Goal: Task Accomplishment & Management: Use online tool/utility

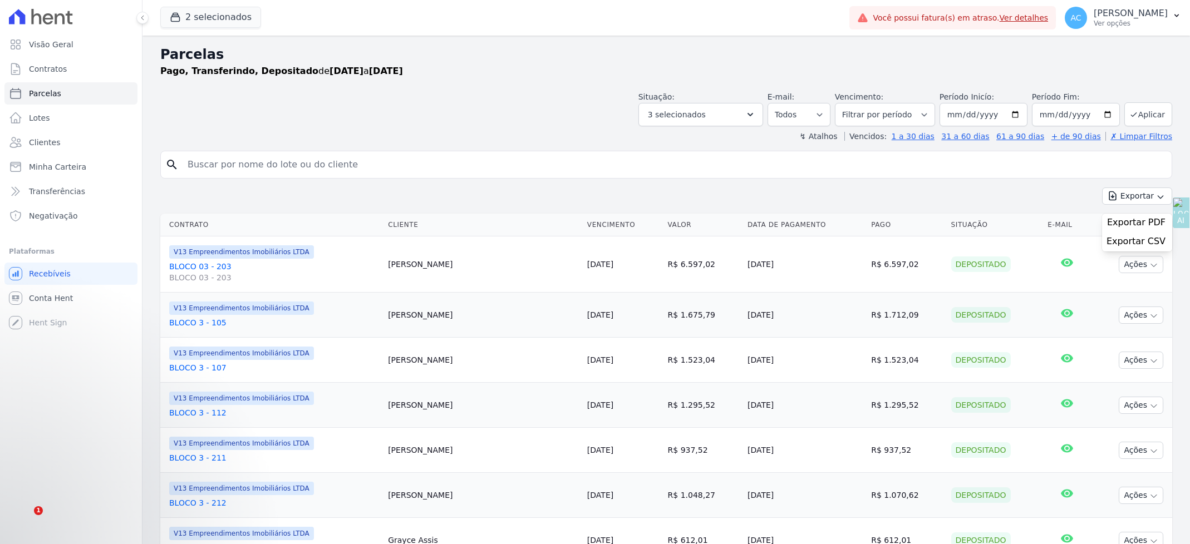
select select
click at [1133, 112] on button "Aplicar" at bounding box center [1148, 114] width 48 height 24
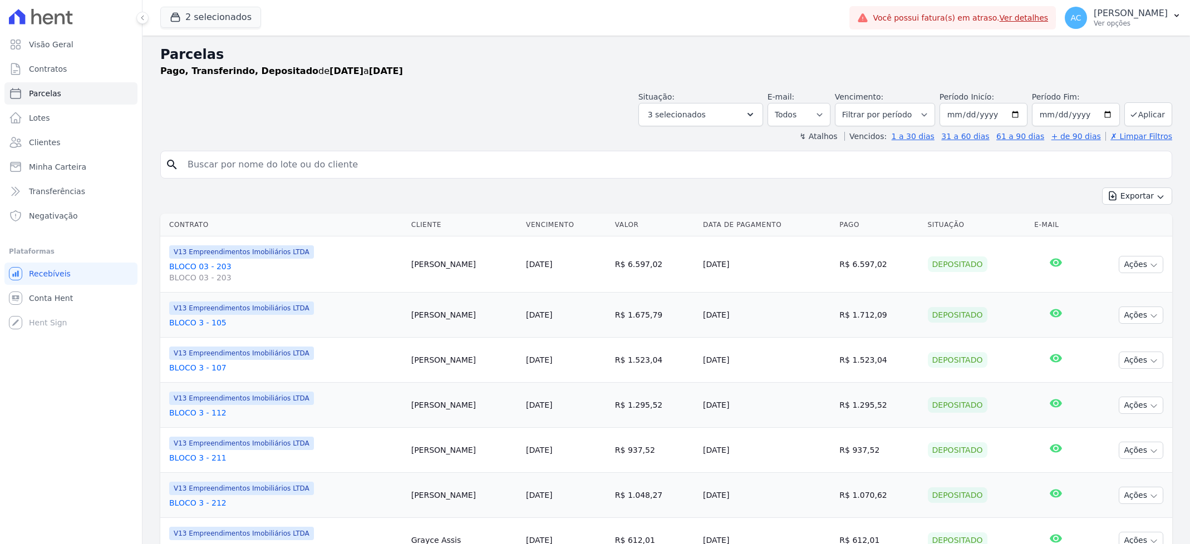
select select
click at [1155, 198] on button "Exportar" at bounding box center [1137, 196] width 70 height 17
click at [1133, 244] on span "Exportar CSV" at bounding box center [1135, 241] width 59 height 11
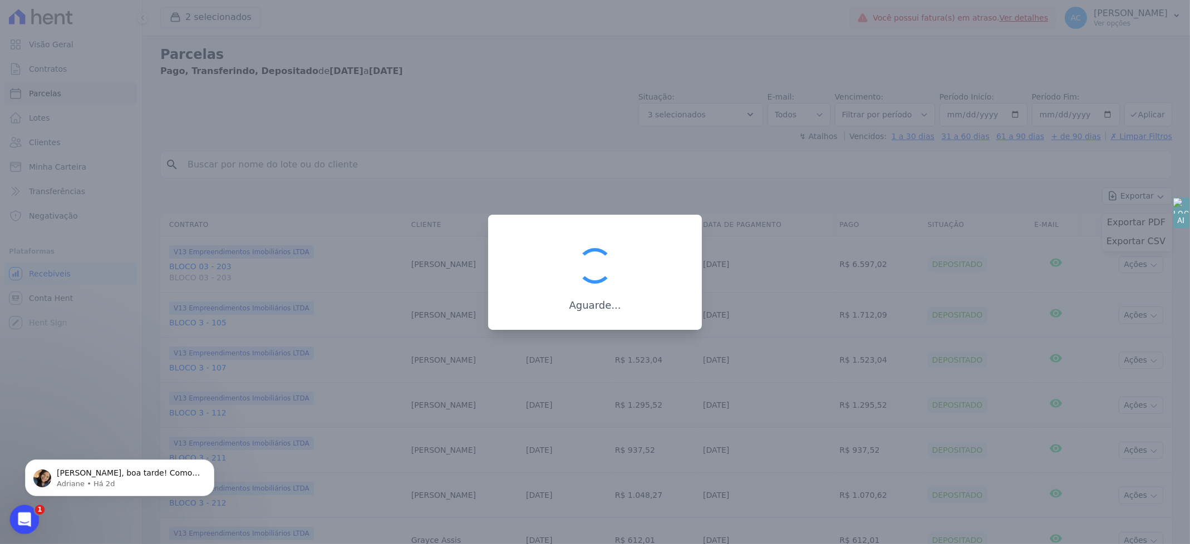
click at [31, 515] on icon "Abrir mensagem da Intercom" at bounding box center [23, 518] width 18 height 18
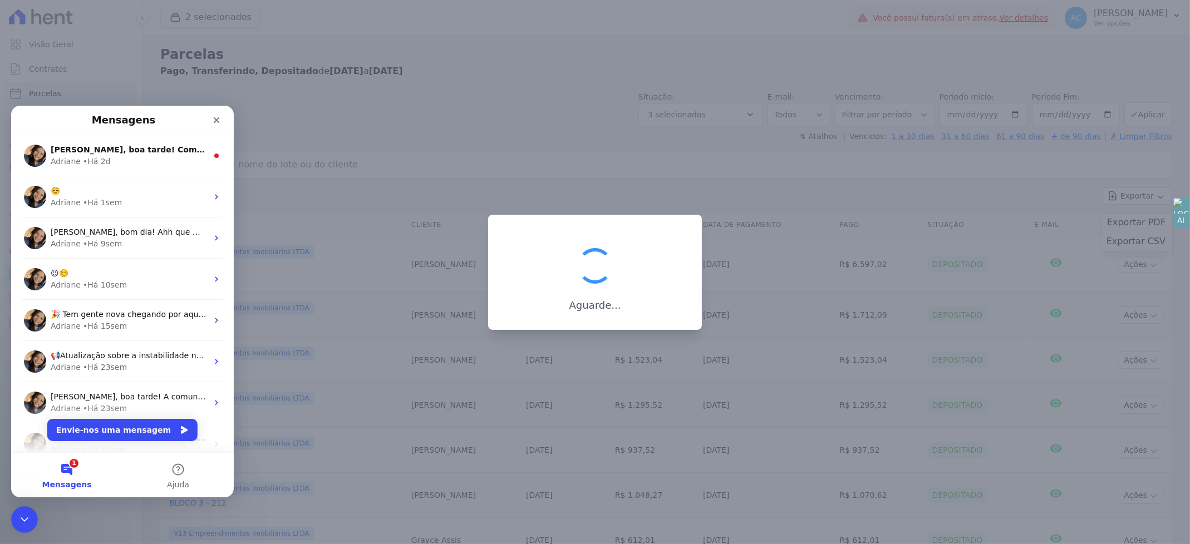
click at [58, 471] on button "1 Mensagens" at bounding box center [66, 474] width 111 height 45
click at [70, 474] on button "1 Mensagens" at bounding box center [66, 474] width 111 height 45
click at [122, 161] on div "Adriane • Há 2d" at bounding box center [129, 161] width 157 height 12
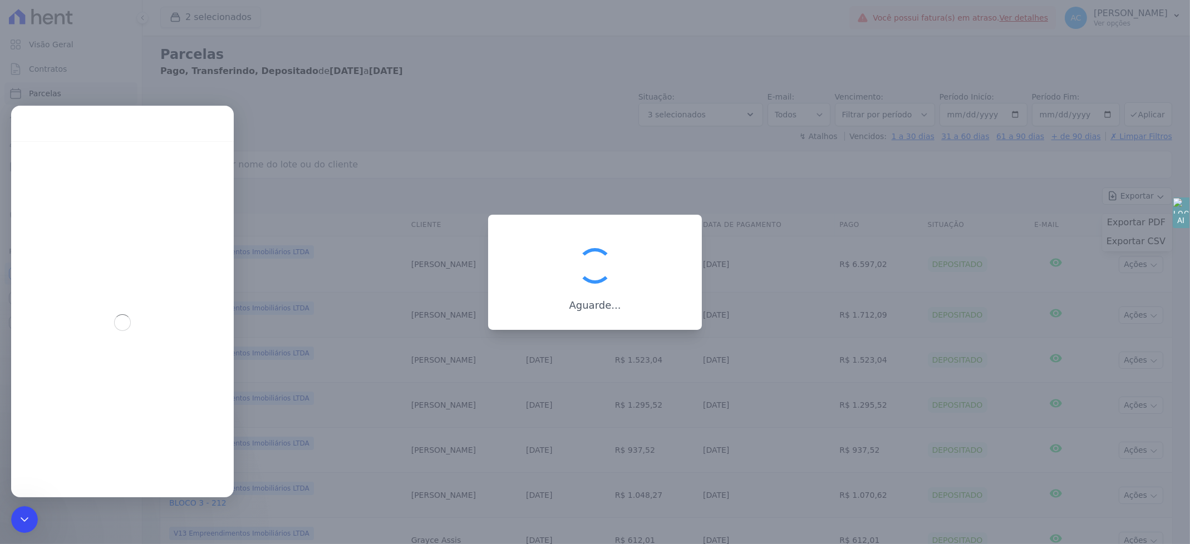
scroll to position [1, 0]
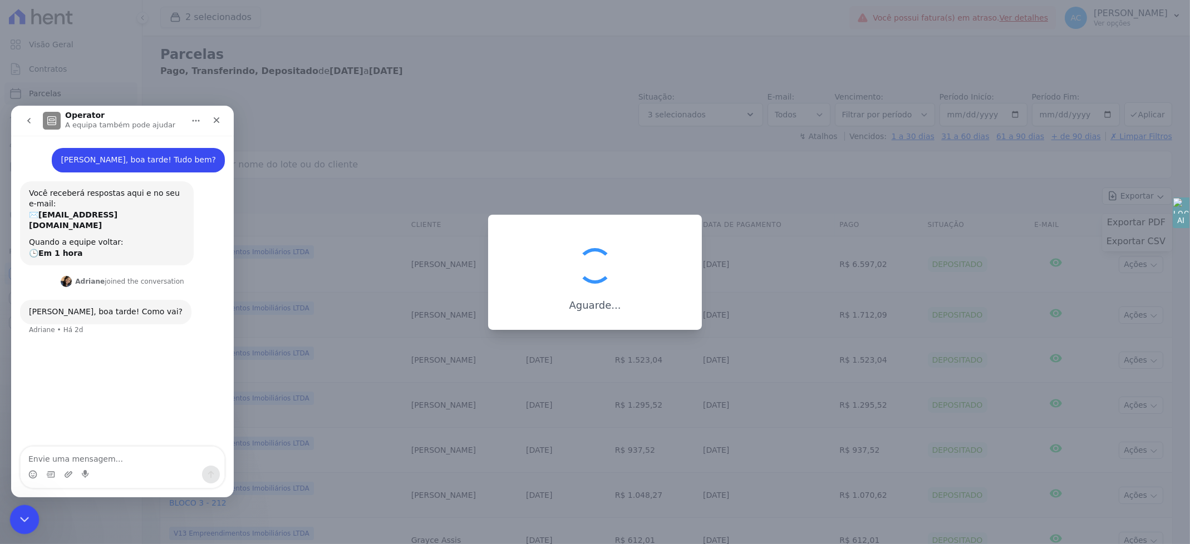
click at [19, 520] on icon "Fechar mensagem da Intercom" at bounding box center [22, 517] width 13 height 13
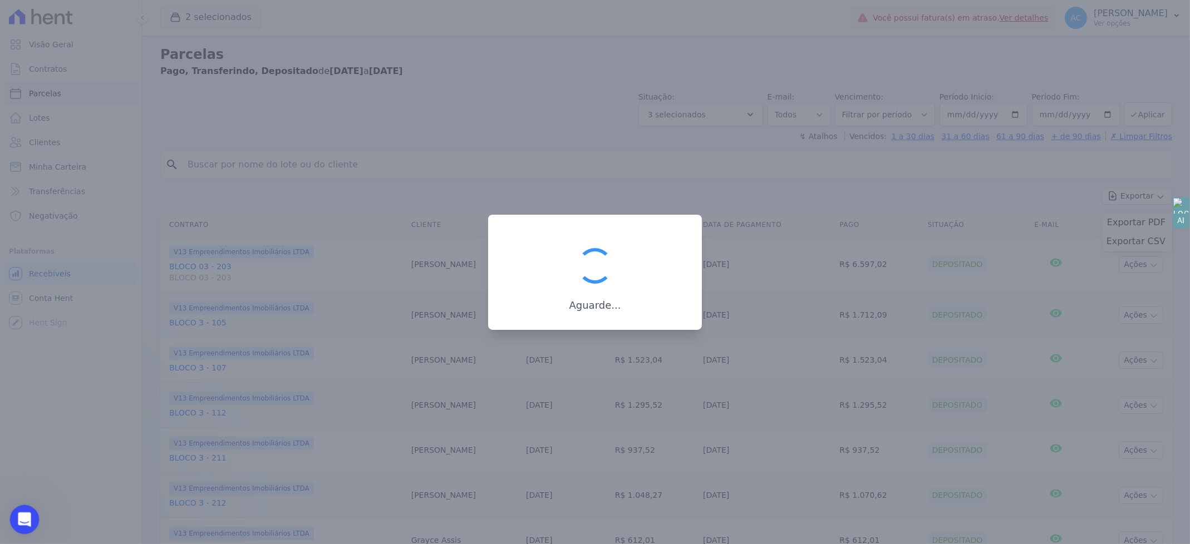
scroll to position [0, 0]
